Goal: Task Accomplishment & Management: Use online tool/utility

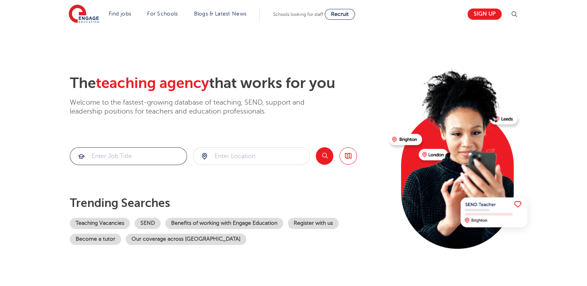
click at [127, 157] on input "search" at bounding box center [128, 156] width 116 height 17
type input "geography"
click at [215, 157] on input "search" at bounding box center [251, 156] width 116 height 17
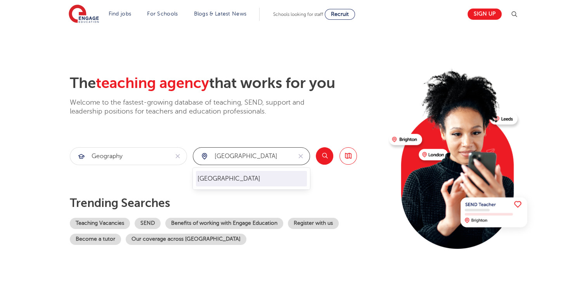
click at [210, 181] on li "[GEOGRAPHIC_DATA]" at bounding box center [251, 179] width 111 height 16
type input "[GEOGRAPHIC_DATA]"
click at [325, 159] on button "Search" at bounding box center [324, 155] width 17 height 17
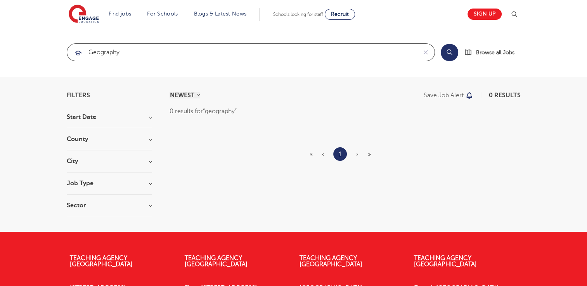
click at [142, 53] on input "geography" at bounding box center [241, 52] width 349 height 17
type input "g"
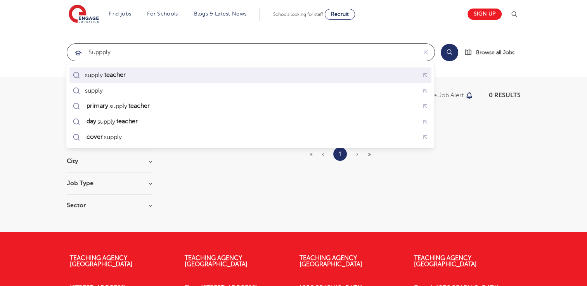
click at [110, 74] on mark "teacher" at bounding box center [115, 74] width 24 height 9
type input "supply teacher"
